Goal: Entertainment & Leisure: Browse casually

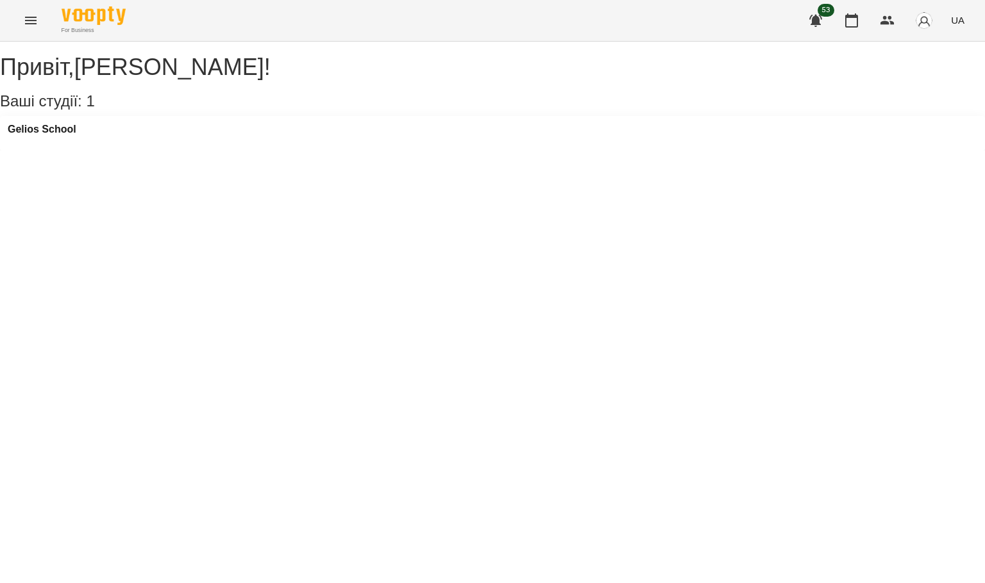
click at [28, 16] on icon "Menu" at bounding box center [30, 20] width 15 height 15
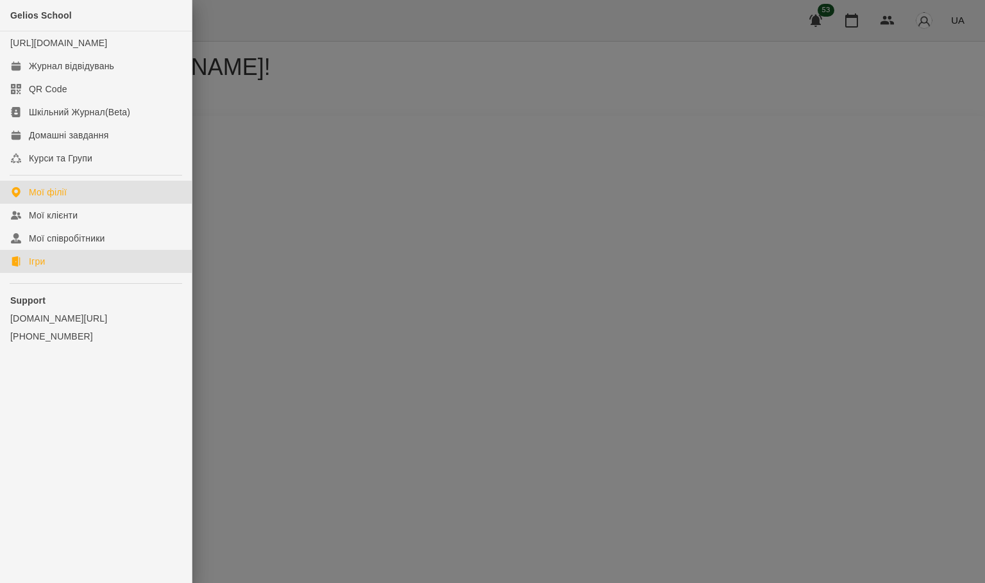
click at [60, 272] on link "Ігри" at bounding box center [96, 261] width 192 height 23
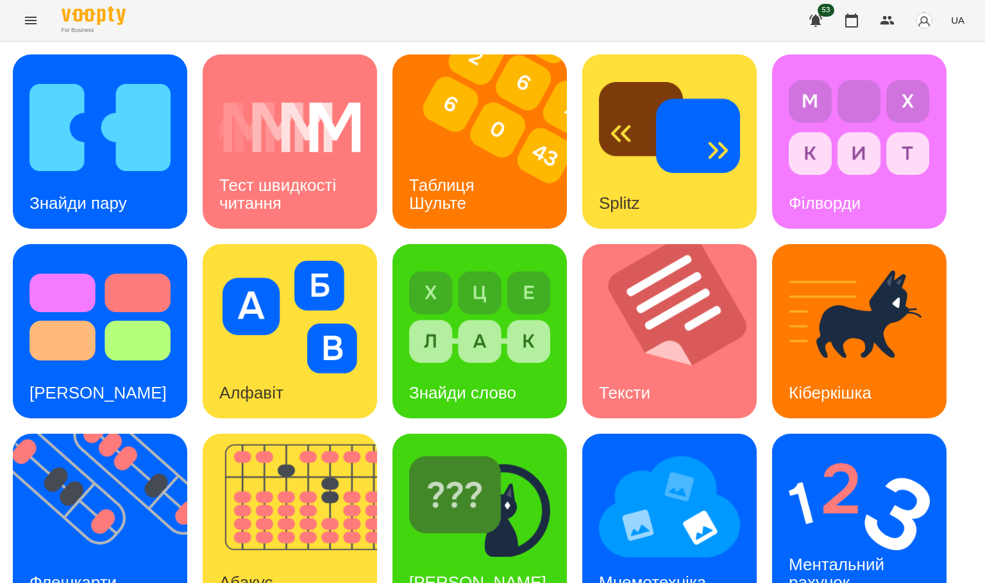
scroll to position [118, 0]
click at [112, 434] on img at bounding box center [108, 521] width 190 height 174
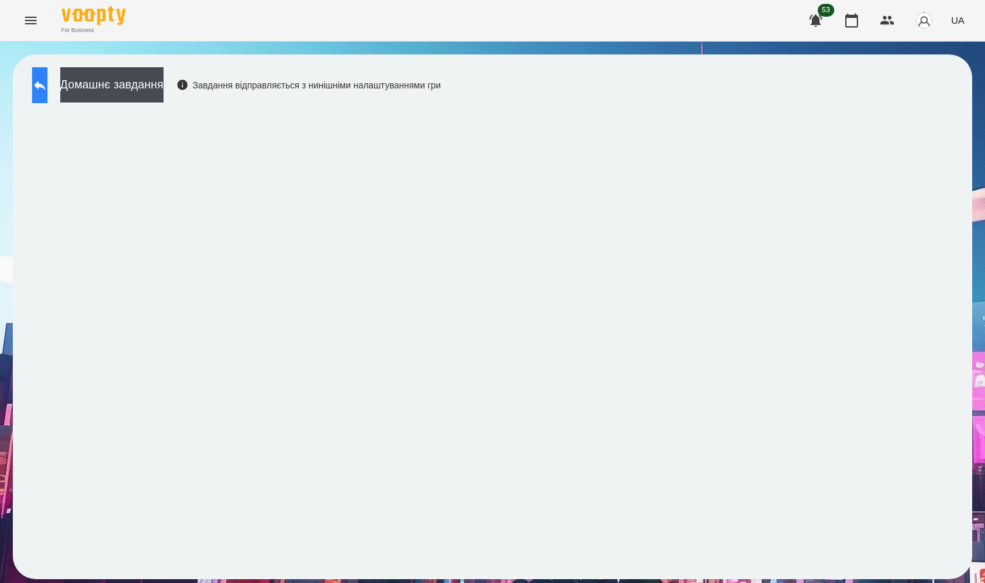
click at [46, 85] on icon at bounding box center [40, 86] width 12 height 10
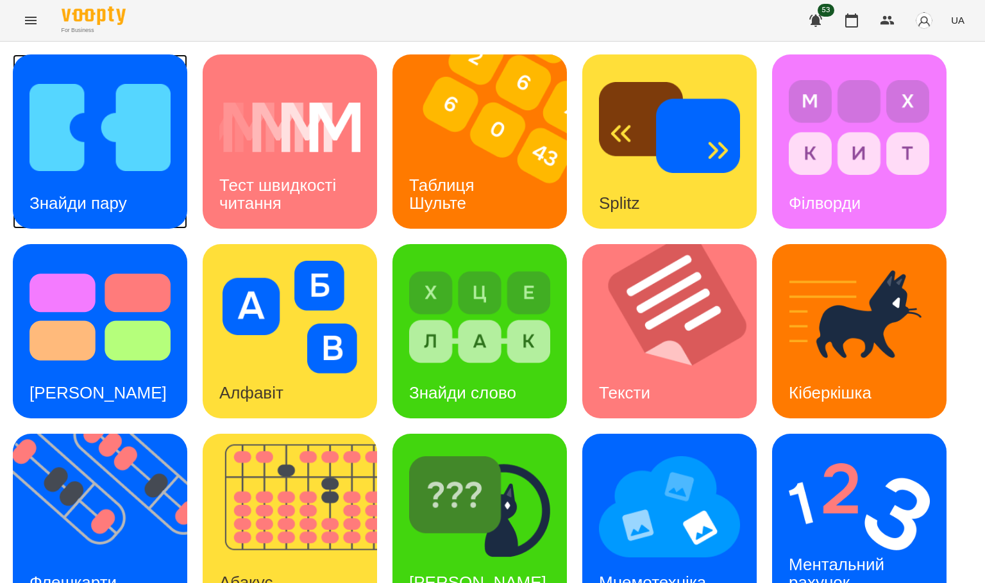
click at [105, 202] on h3 "Знайди пару" at bounding box center [77, 203] width 97 height 19
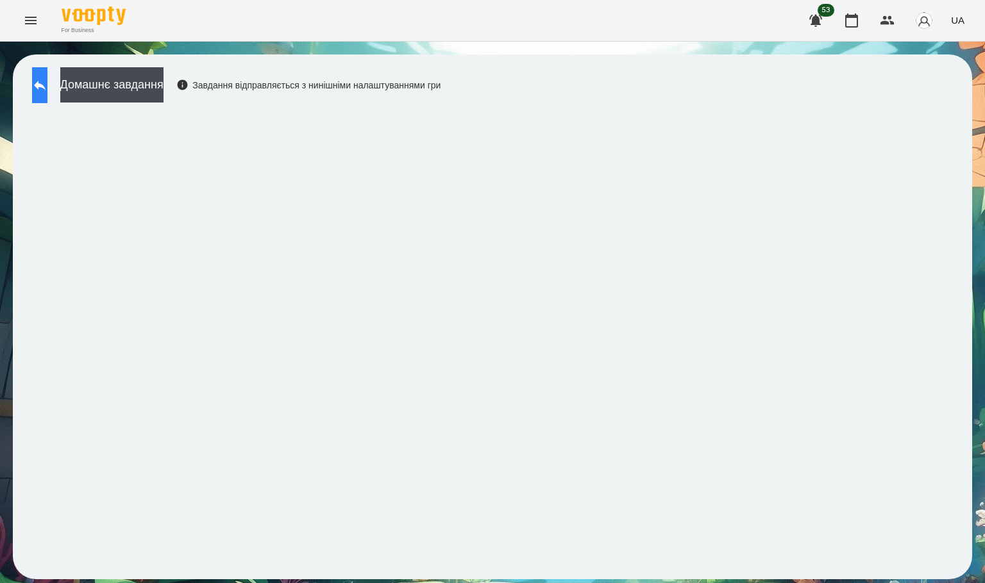
click at [33, 83] on button at bounding box center [39, 85] width 15 height 36
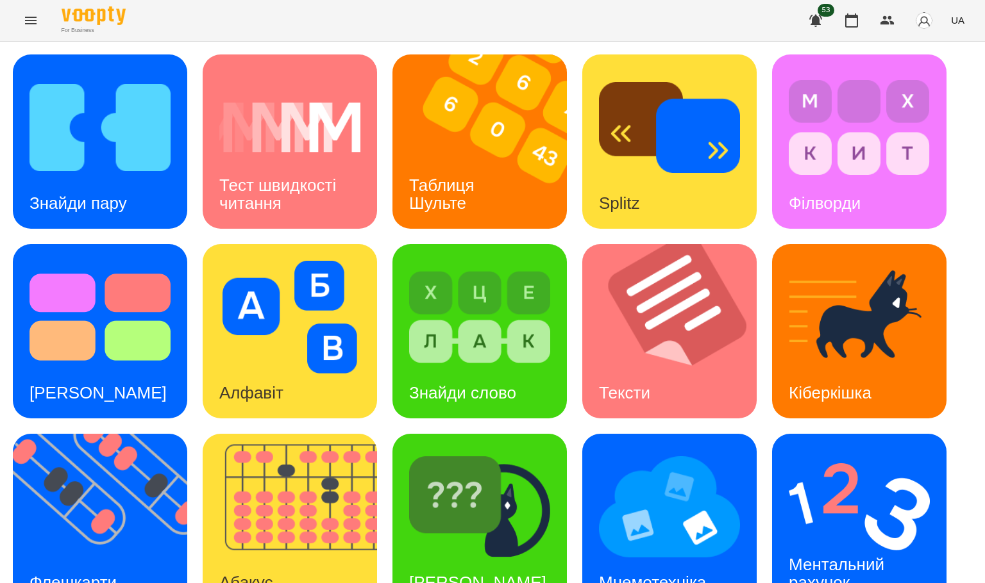
scroll to position [62, 0]
click at [102, 105] on img at bounding box center [99, 127] width 141 height 113
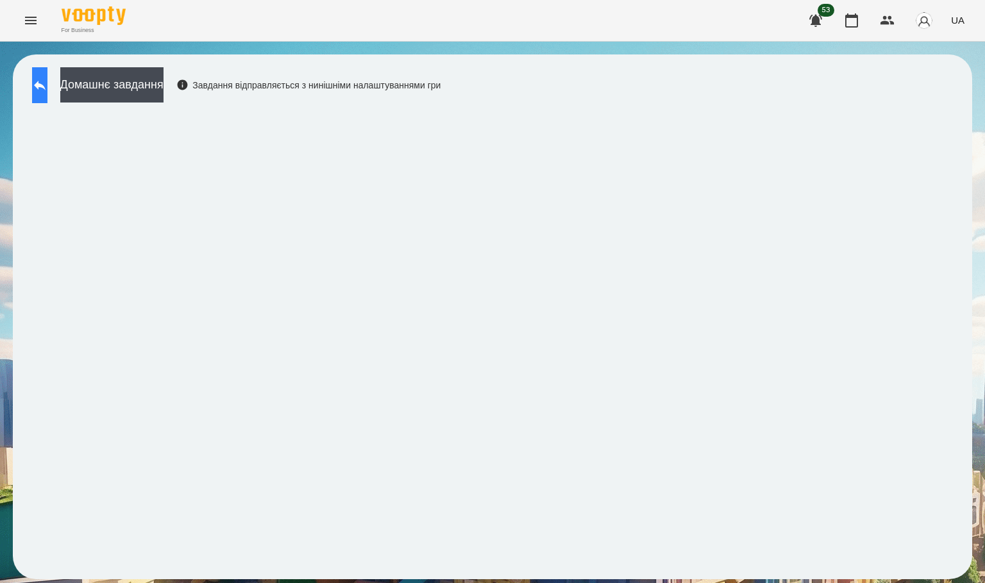
click at [47, 85] on icon at bounding box center [39, 85] width 15 height 15
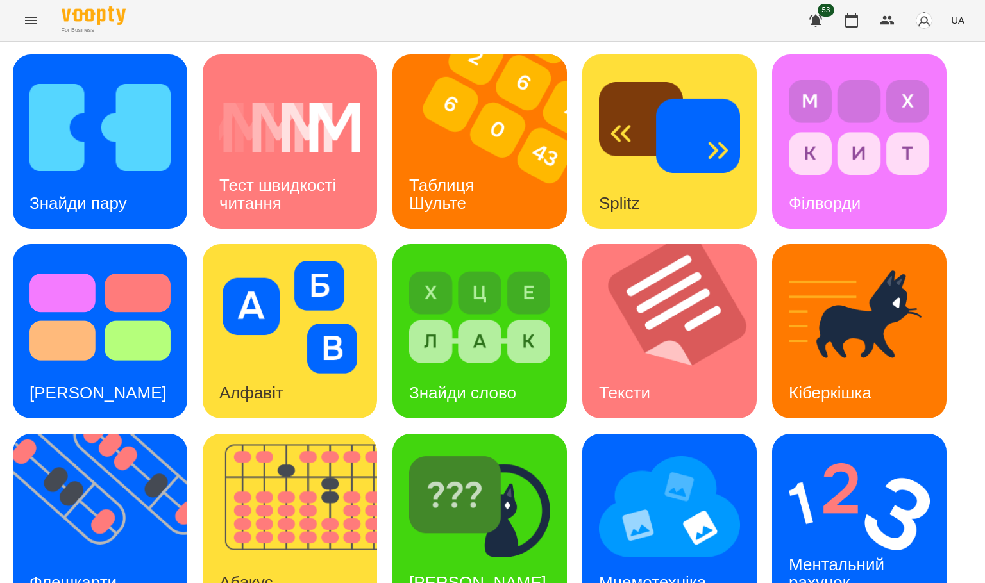
scroll to position [227, 0]
click at [808, 540] on div "Ментальний рахунок" at bounding box center [838, 574] width 133 height 69
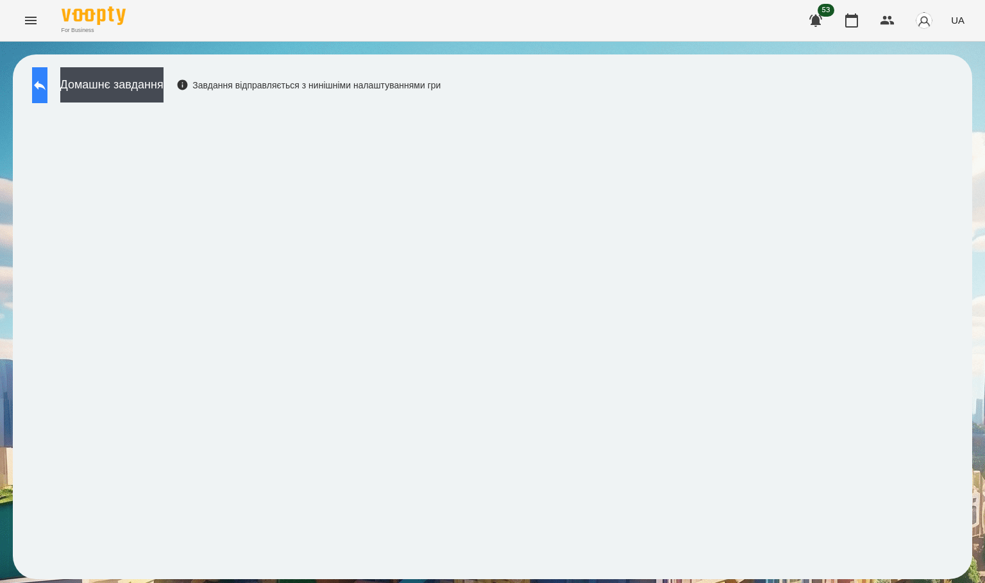
click at [46, 87] on icon at bounding box center [40, 86] width 12 height 10
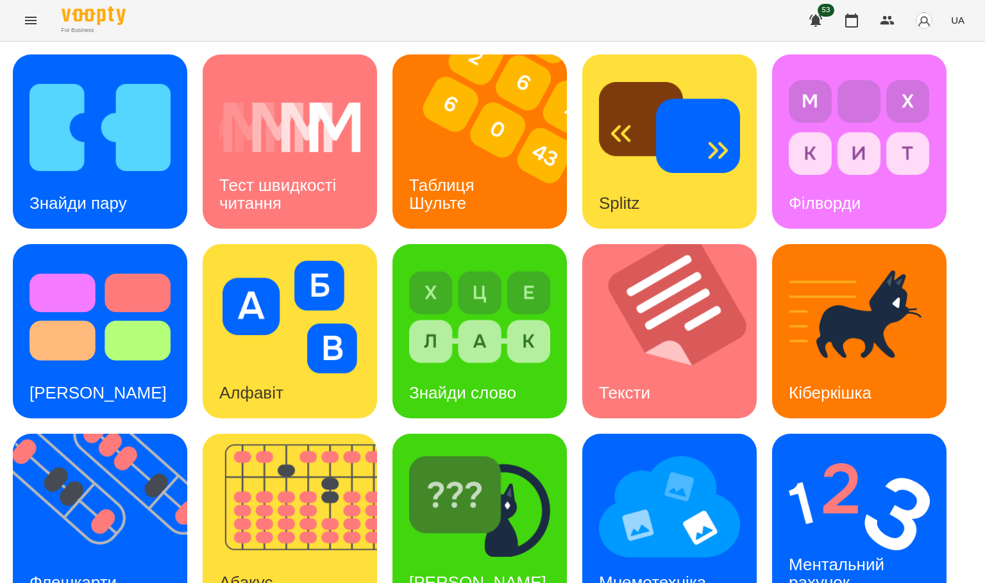
scroll to position [158, 0]
click at [830, 540] on div "Ментальний рахунок" at bounding box center [838, 574] width 133 height 69
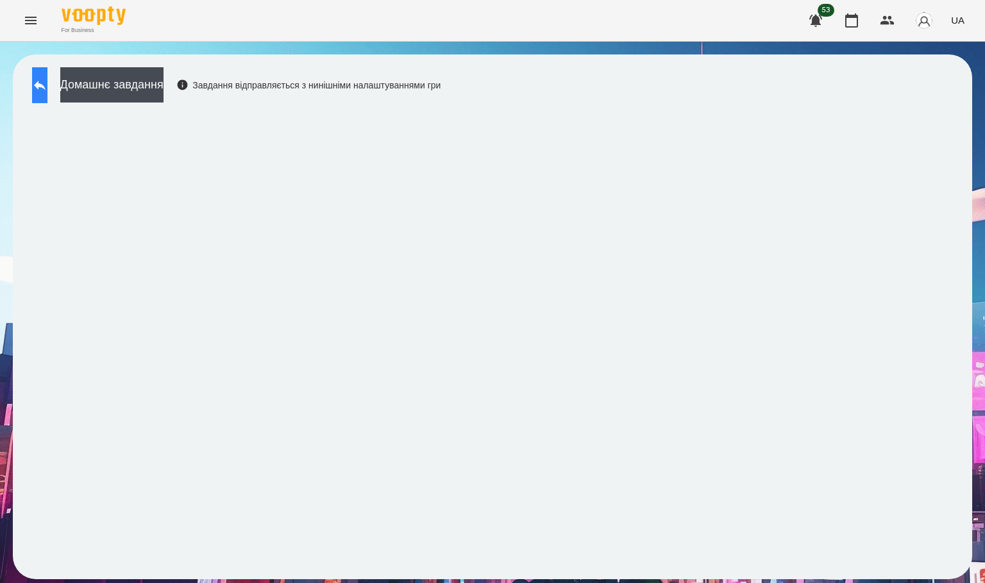
click at [46, 87] on icon at bounding box center [40, 86] width 12 height 10
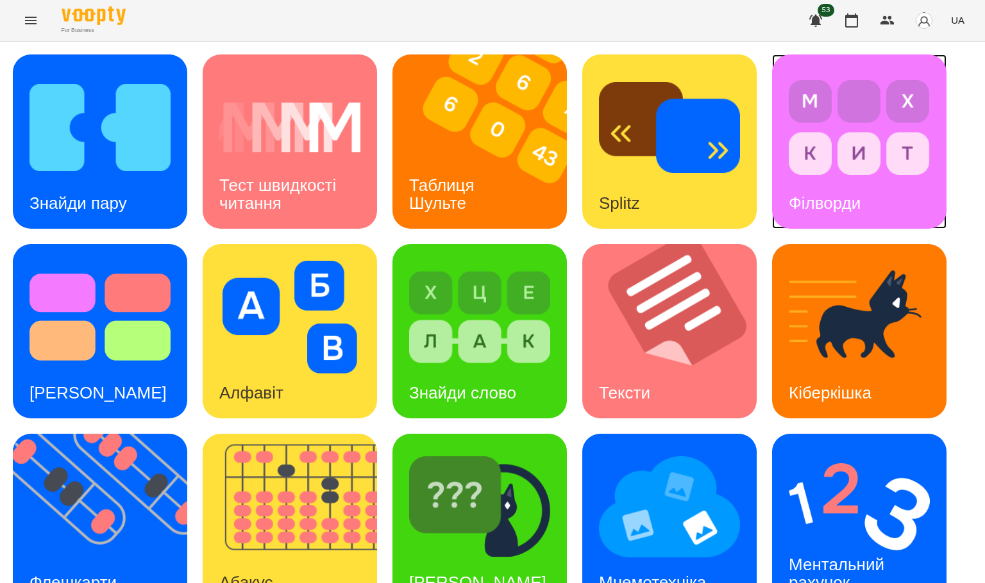
click at [872, 156] on img at bounding box center [859, 127] width 141 height 113
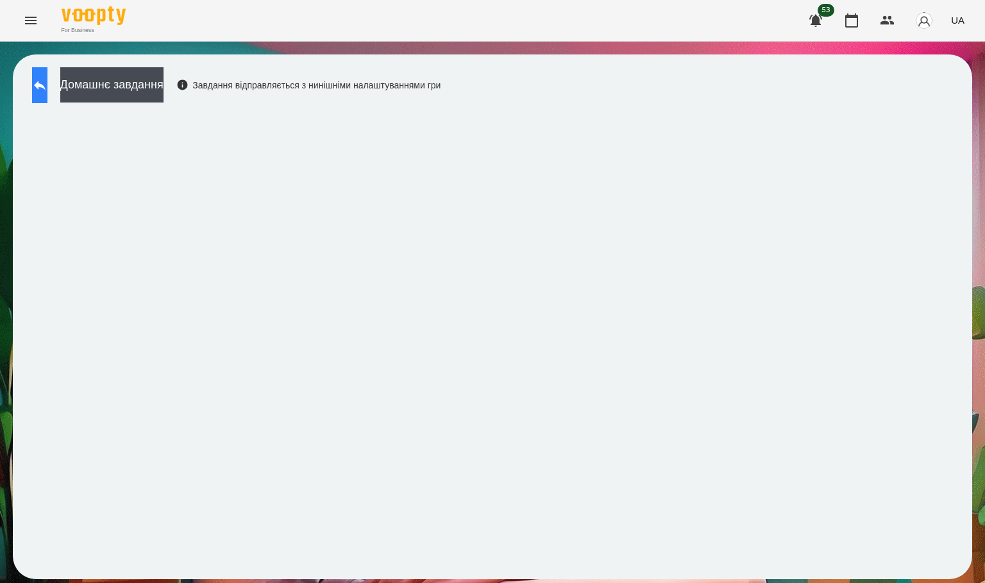
click at [45, 89] on icon at bounding box center [39, 85] width 15 height 15
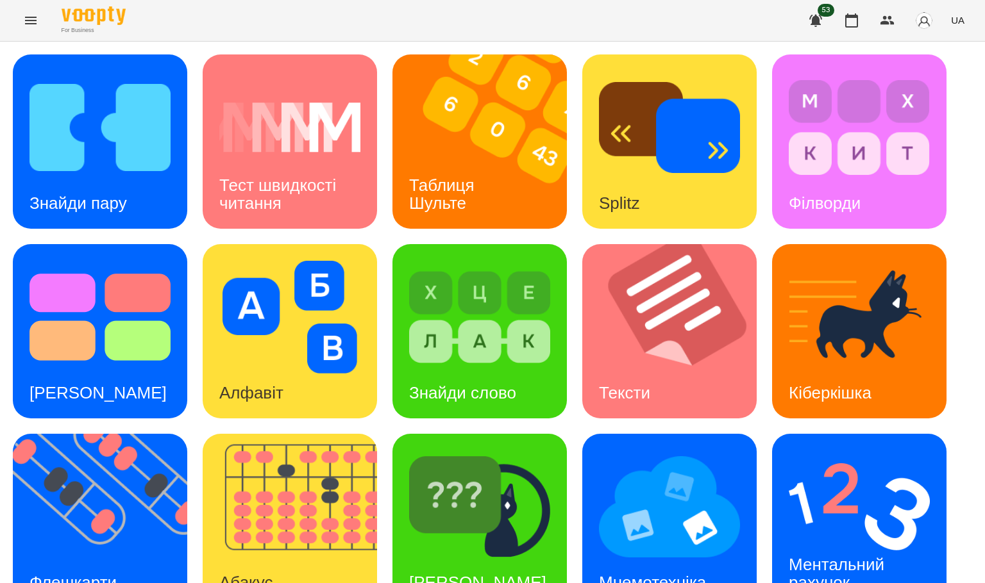
scroll to position [142, 0]
click at [893, 451] on img at bounding box center [859, 507] width 141 height 113
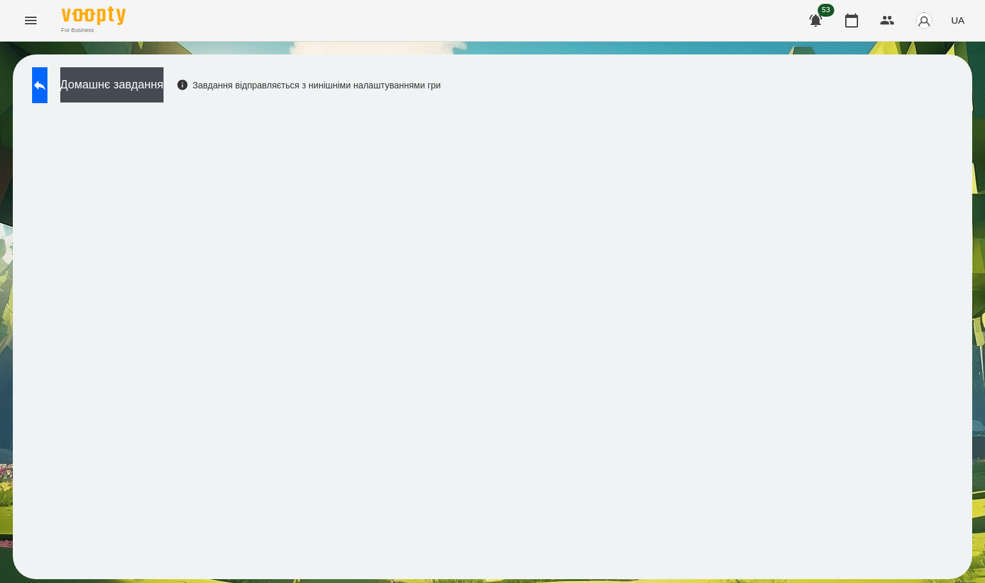
click at [746, 26] on div "For Business 53 UA" at bounding box center [492, 20] width 985 height 41
click at [74, 85] on div "Домашнє завдання Завдання відправляється з нинішніми налаштуваннями гри" at bounding box center [233, 88] width 415 height 42
click at [46, 85] on icon at bounding box center [40, 86] width 12 height 10
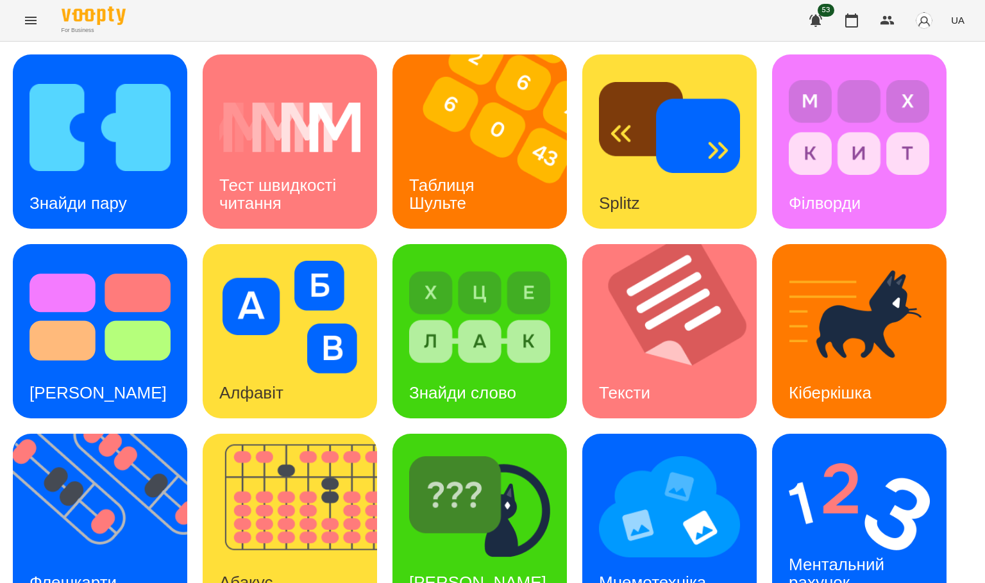
scroll to position [103, 0]
click at [500, 451] on img at bounding box center [479, 507] width 141 height 113
